Goal: Browse casually

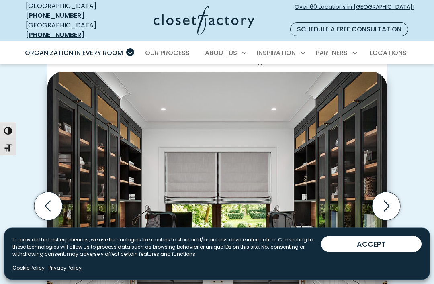
scroll to position [205, 0]
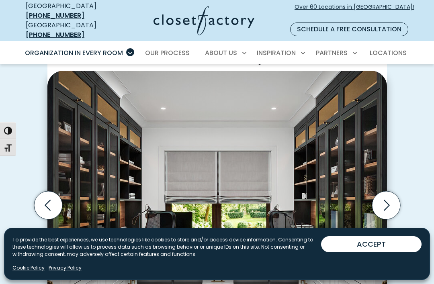
click at [387, 195] on icon "Next slide" at bounding box center [386, 205] width 28 height 28
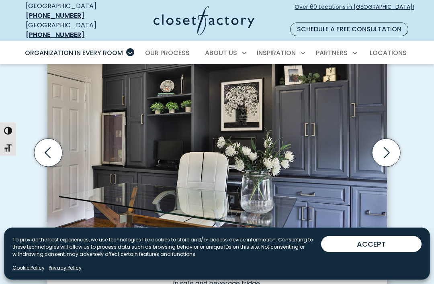
scroll to position [258, 0]
click at [382, 146] on icon "Next slide" at bounding box center [386, 153] width 28 height 28
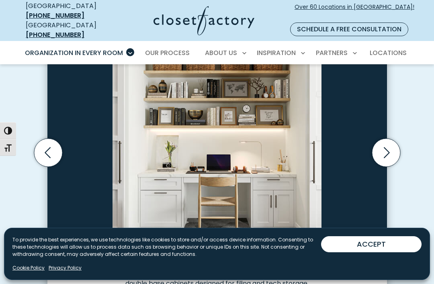
click at [382, 149] on icon "Next slide" at bounding box center [386, 153] width 28 height 28
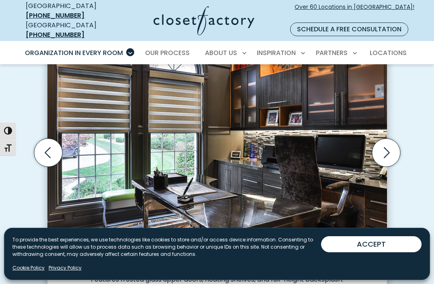
click at [44, 139] on icon "Previous slide" at bounding box center [48, 153] width 28 height 28
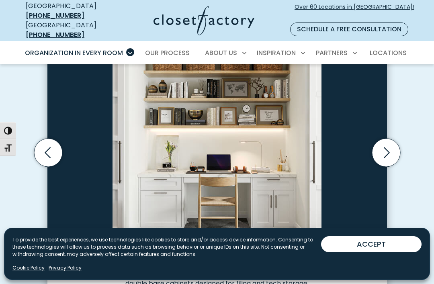
click at [382, 141] on icon "Next slide" at bounding box center [386, 153] width 28 height 28
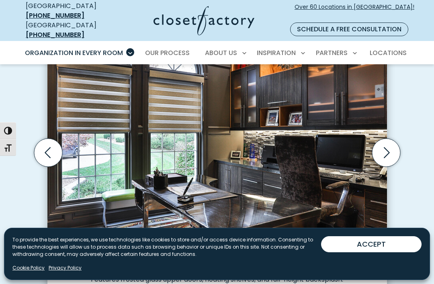
click at [384, 144] on icon "Next slide" at bounding box center [386, 153] width 28 height 28
click at [385, 149] on icon "Next slide" at bounding box center [386, 153] width 28 height 28
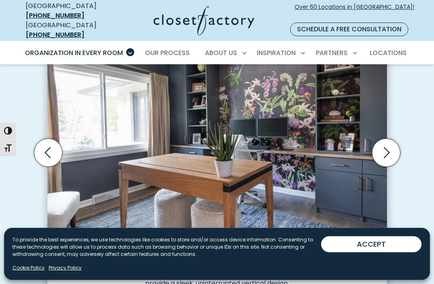
click at [384, 145] on icon "Next slide" at bounding box center [386, 153] width 28 height 28
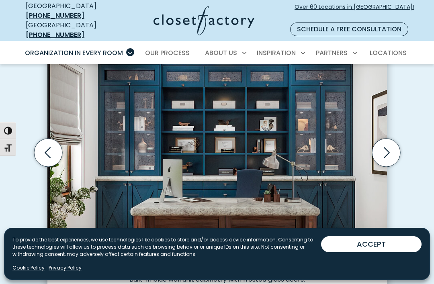
click at [383, 139] on icon "Next slide" at bounding box center [386, 153] width 28 height 28
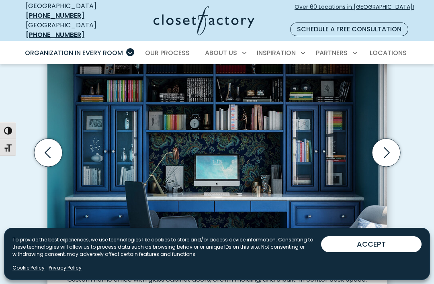
click at [380, 146] on icon "Next slide" at bounding box center [386, 153] width 28 height 28
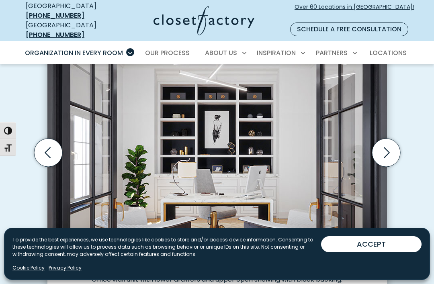
click at [385, 146] on icon "Next slide" at bounding box center [386, 153] width 28 height 28
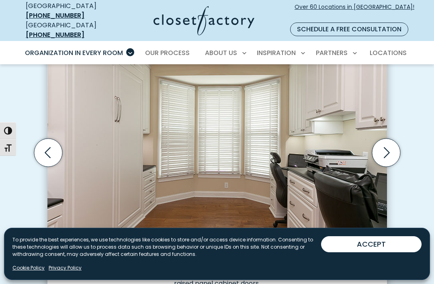
click at [384, 148] on icon "Next slide" at bounding box center [387, 152] width 6 height 11
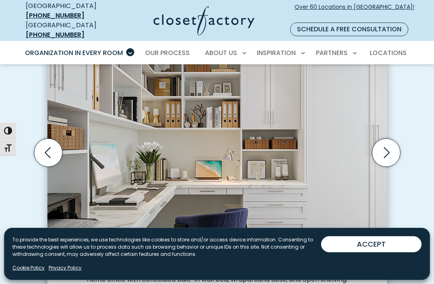
click at [385, 147] on icon "Next slide" at bounding box center [387, 152] width 6 height 11
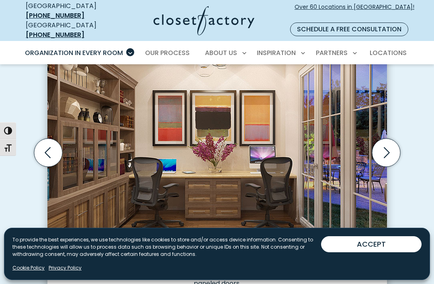
click at [387, 141] on icon "Next slide" at bounding box center [386, 153] width 28 height 28
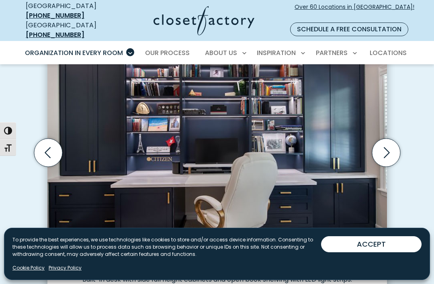
click at [391, 140] on icon "Next slide" at bounding box center [386, 153] width 28 height 28
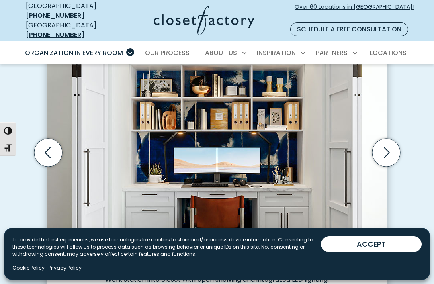
click at [393, 139] on icon "Next slide" at bounding box center [386, 153] width 28 height 28
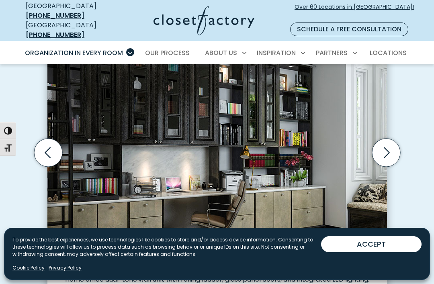
click at [392, 141] on icon "Next slide" at bounding box center [386, 153] width 28 height 28
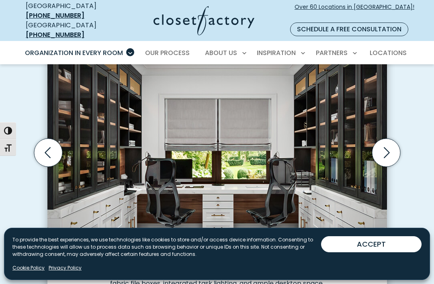
click at [378, 252] on button "ACCEPT" at bounding box center [371, 244] width 100 height 16
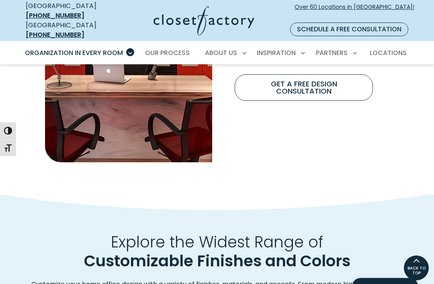
scroll to position [778, 0]
